Goal: Find specific page/section: Find specific page/section

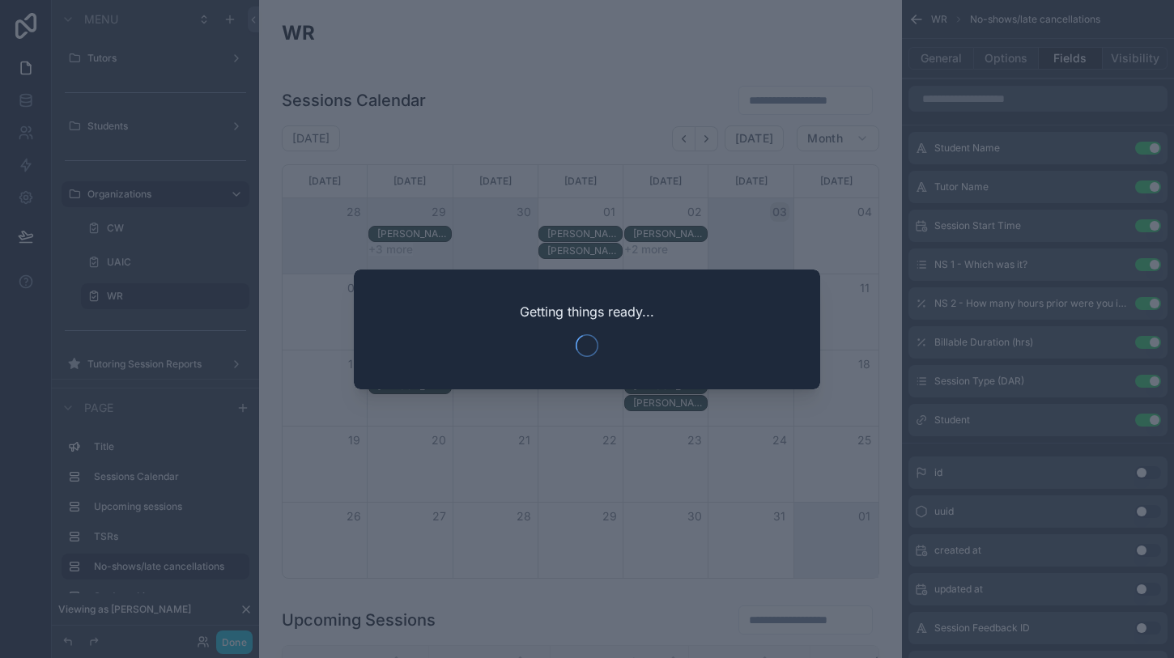
scroll to position [49, 0]
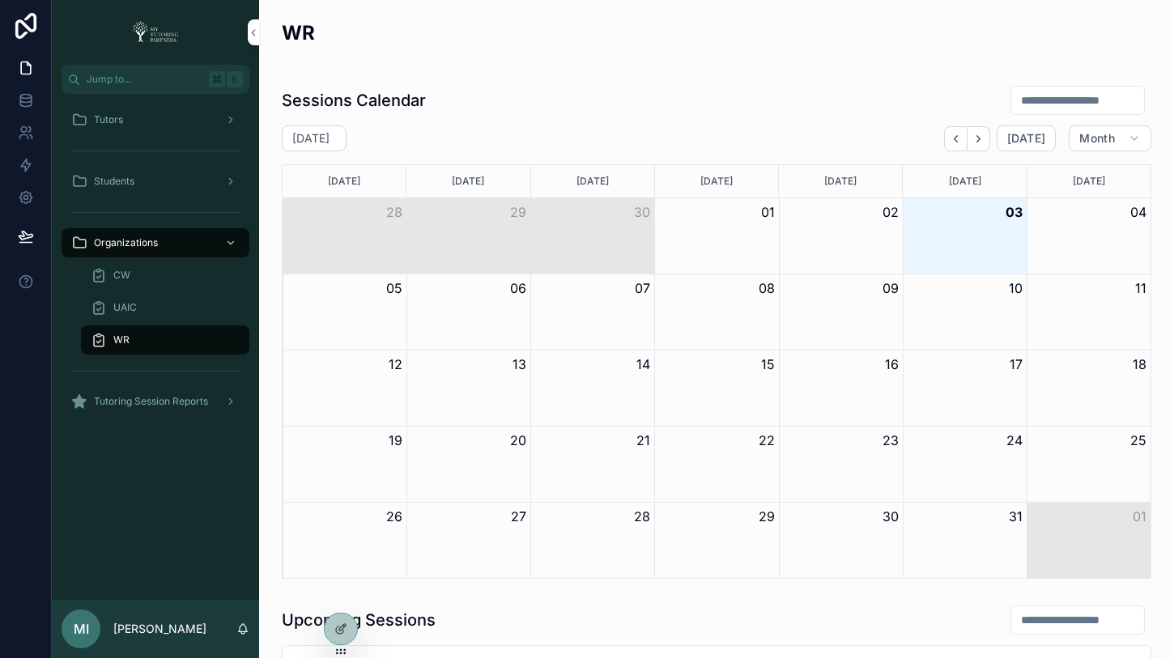
click at [333, 625] on div at bounding box center [341, 629] width 32 height 31
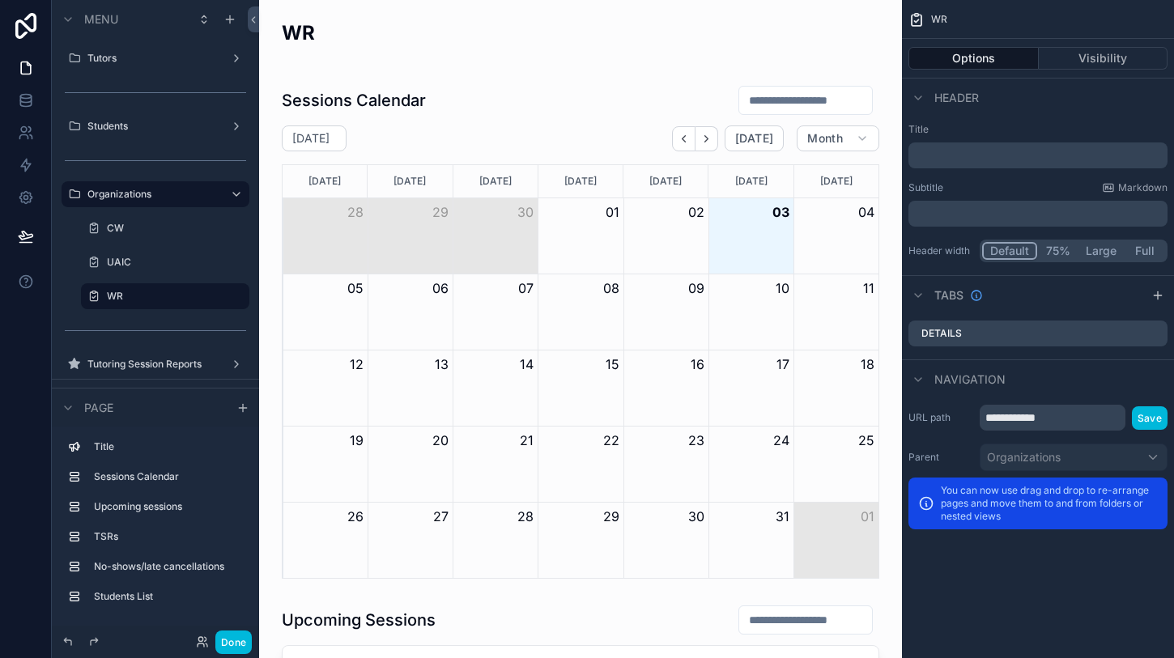
click at [200, 650] on div "Done" at bounding box center [220, 642] width 64 height 23
click at [202, 640] on icon at bounding box center [202, 641] width 13 height 13
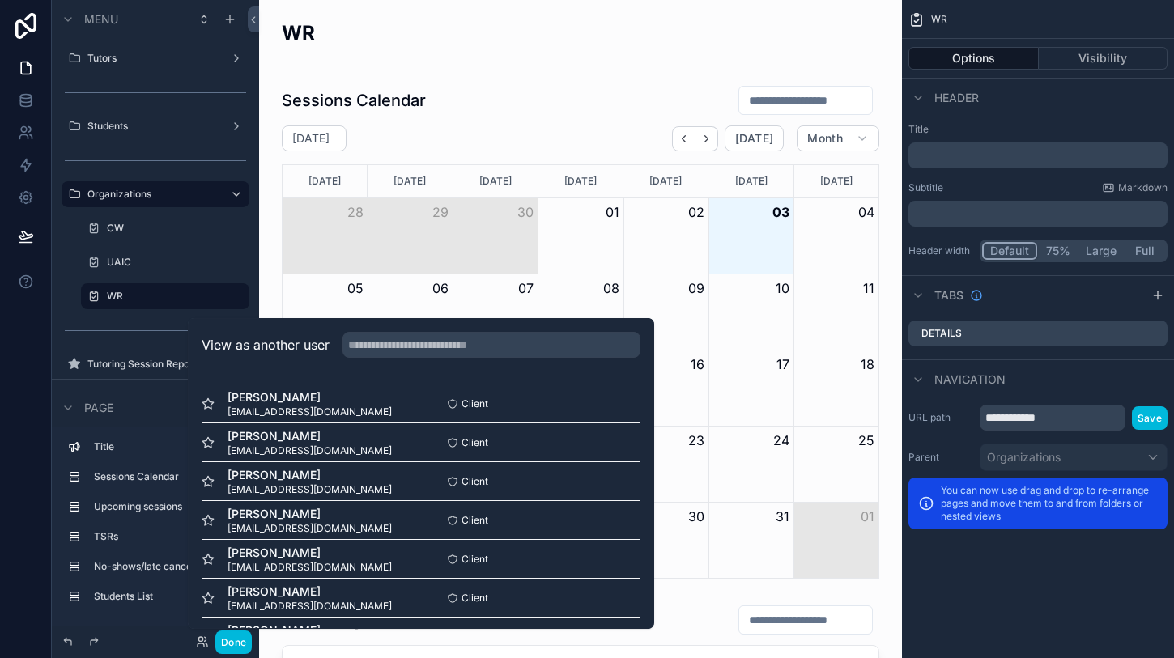
click at [409, 342] on input "text" at bounding box center [491, 345] width 298 height 26
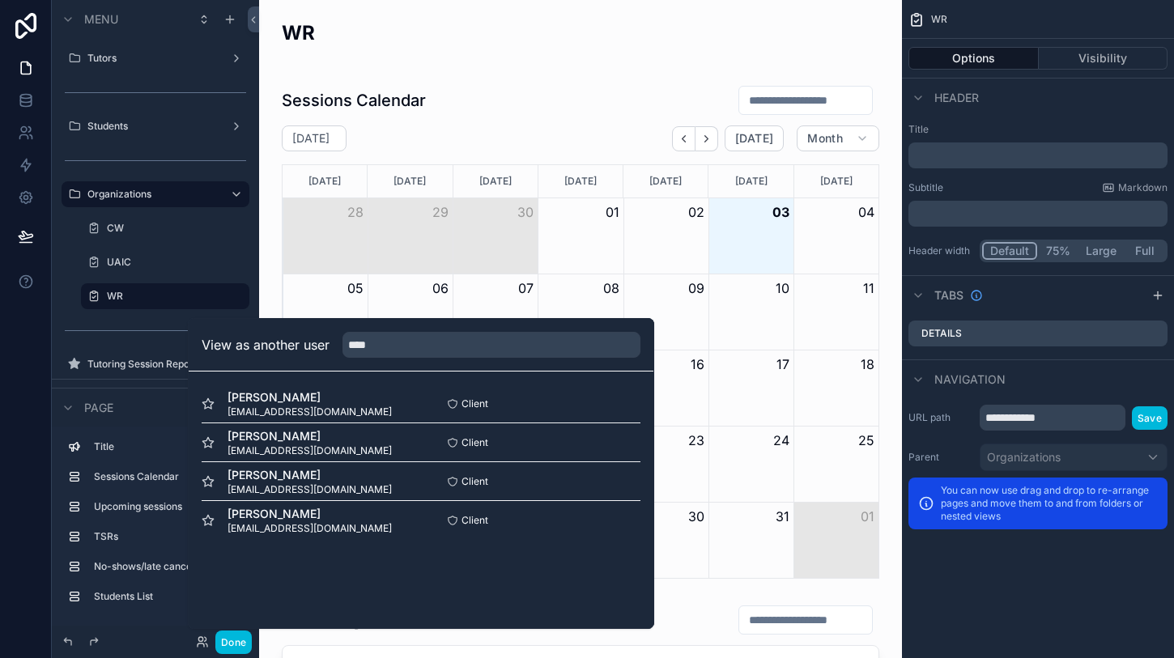
type input "****"
click at [0, 0] on button "Select" at bounding box center [0, 0] width 0 height 0
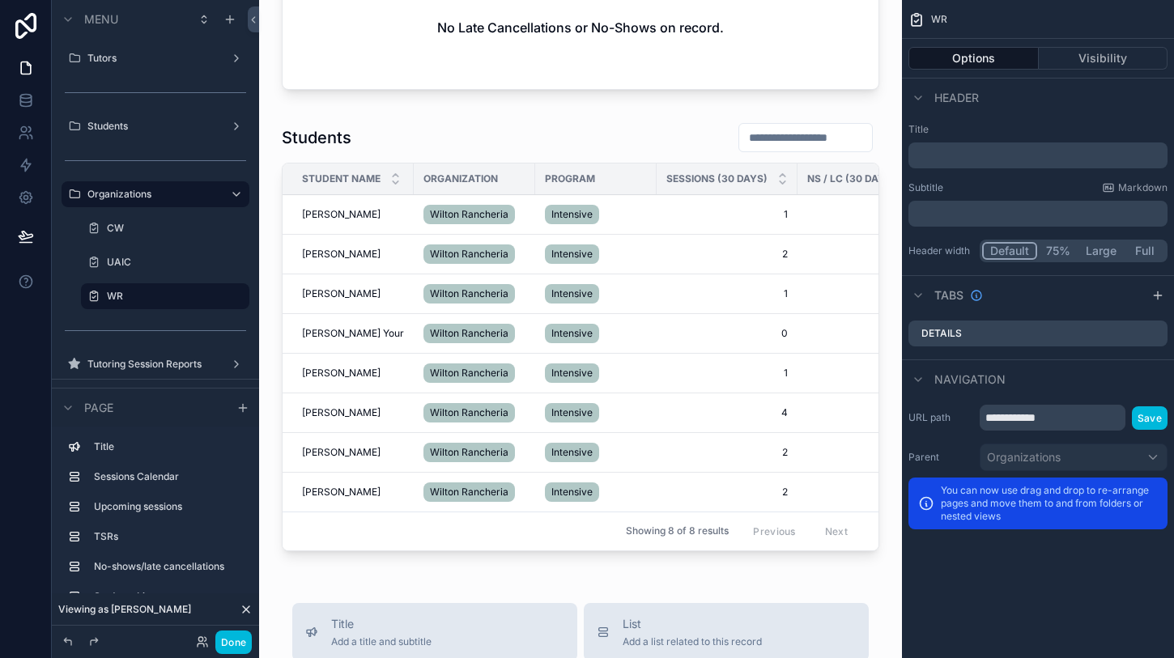
scroll to position [1410, 0]
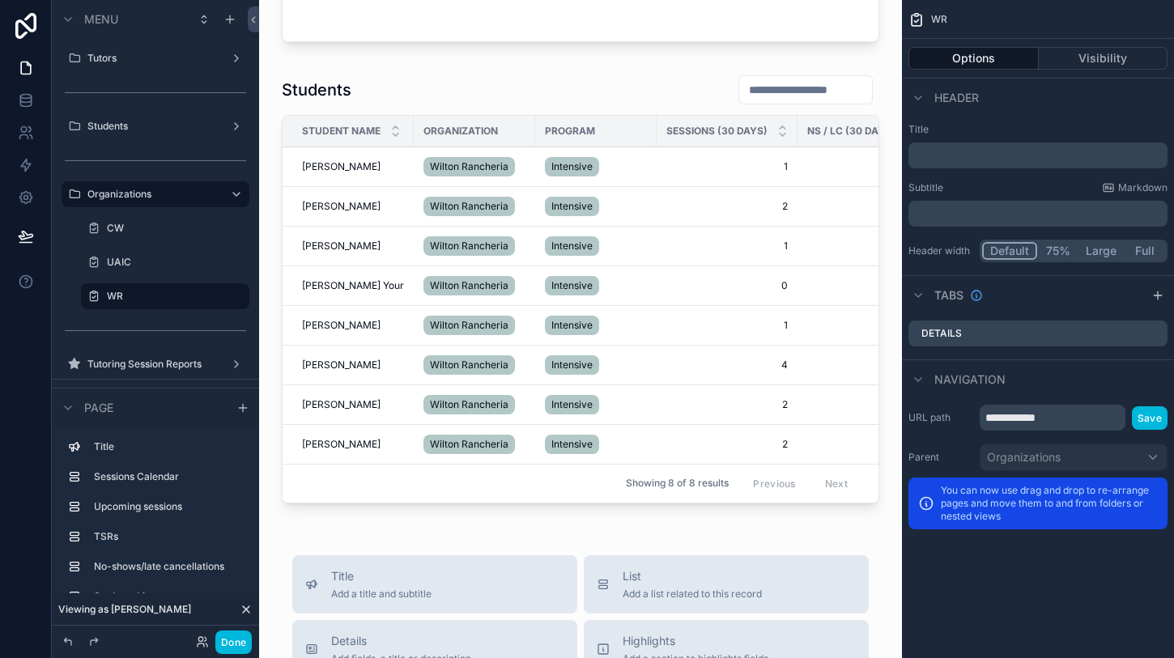
click at [677, 267] on div "scrollable content" at bounding box center [580, 292] width 617 height 448
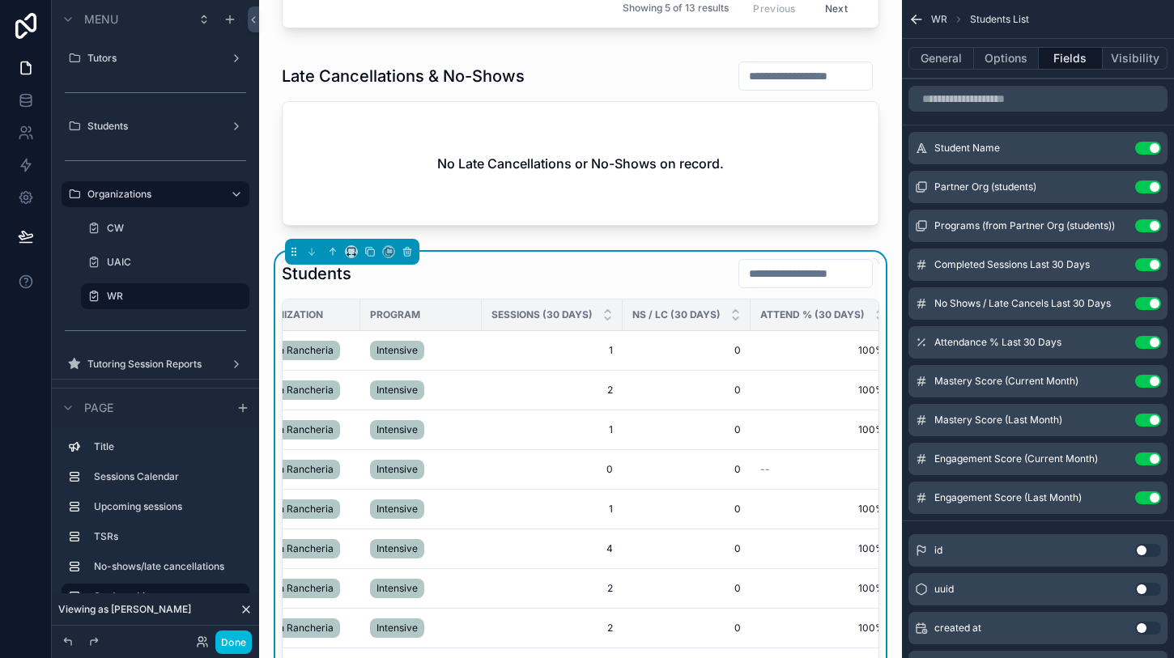
scroll to position [1214, 0]
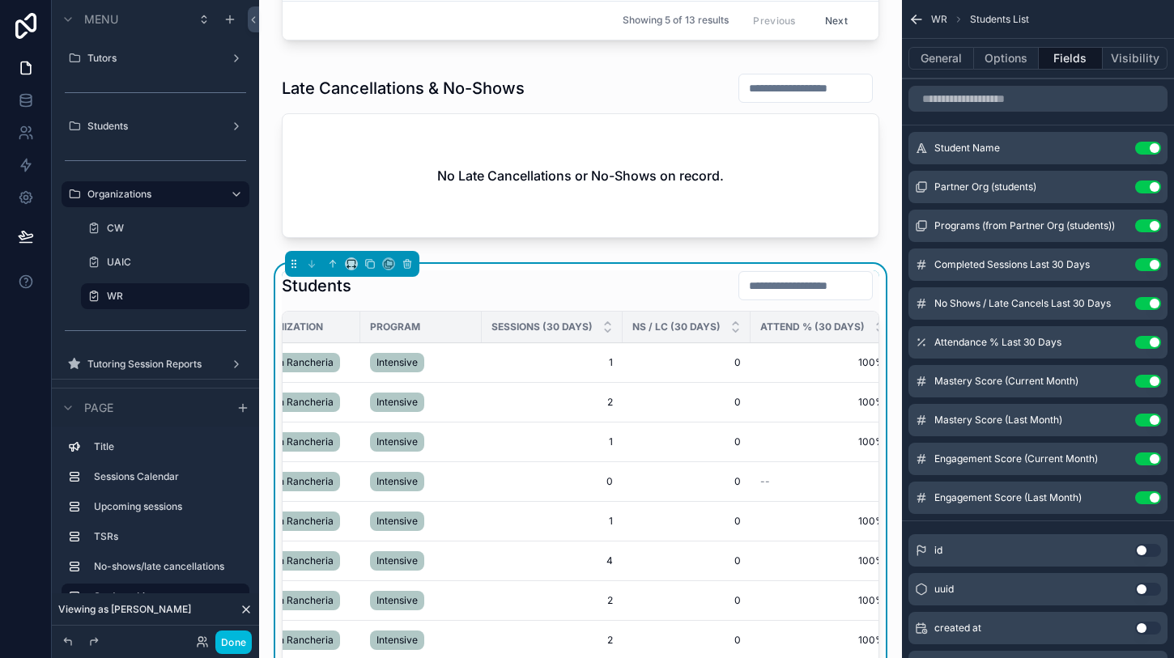
click at [523, 216] on div "scrollable content" at bounding box center [580, 158] width 617 height 185
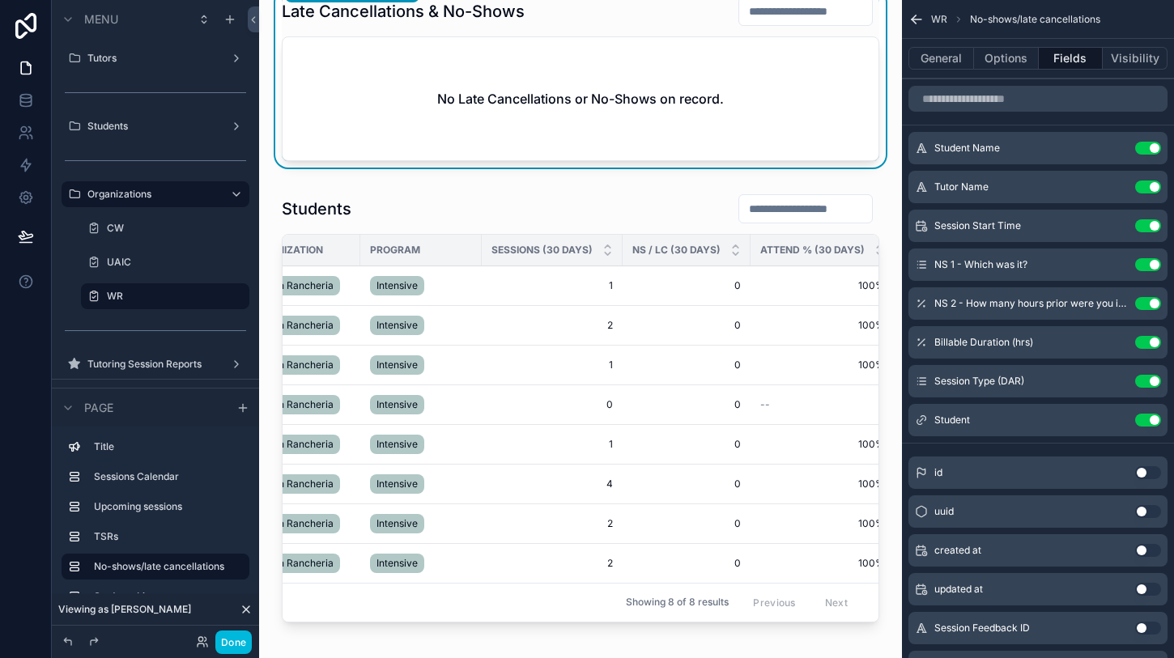
scroll to position [1347, 0]
